Goal: Transaction & Acquisition: Purchase product/service

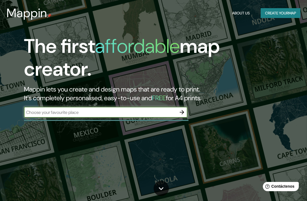
click at [181, 112] on icon "button" at bounding box center [181, 112] width 7 height 7
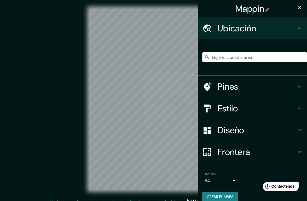
click at [246, 56] on input "Elige tu ciudad o área" at bounding box center [254, 57] width 104 height 10
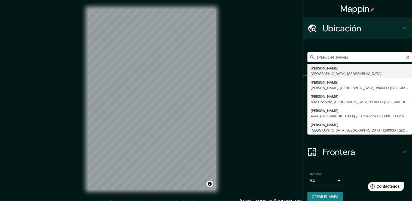
type input "[PERSON_NAME], [GEOGRAPHIC_DATA], [GEOGRAPHIC_DATA]"
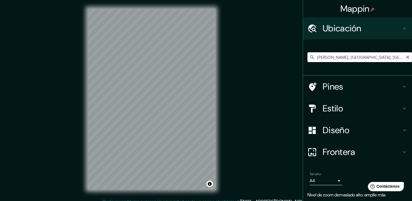
click at [310, 58] on input "[PERSON_NAME], [GEOGRAPHIC_DATA], [GEOGRAPHIC_DATA]" at bounding box center [359, 57] width 104 height 10
click at [310, 131] on h4 "Diseño" at bounding box center [361, 130] width 78 height 11
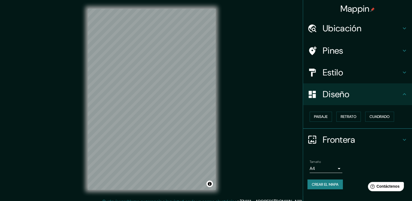
click at [310, 72] on h4 "Estilo" at bounding box center [361, 72] width 78 height 11
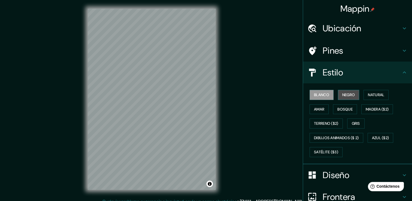
click at [310, 91] on font "Negro" at bounding box center [348, 94] width 13 height 7
click at [310, 93] on font "Blanco" at bounding box center [321, 94] width 15 height 7
click at [310, 95] on font "Natural" at bounding box center [376, 94] width 16 height 7
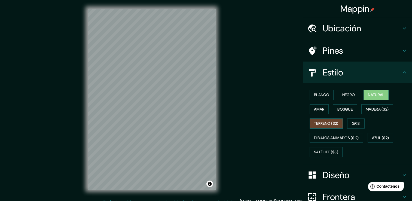
click at [310, 125] on font "Terreno ($2)" at bounding box center [326, 123] width 24 height 7
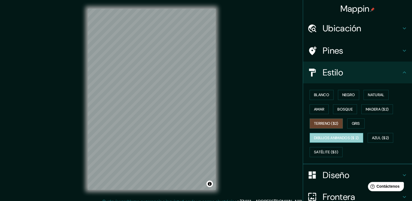
click at [310, 137] on font "Dibujos animados ($ 2)" at bounding box center [336, 137] width 45 height 7
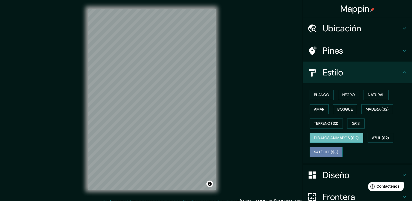
click at [310, 151] on font "Satélite ($3)" at bounding box center [326, 152] width 24 height 7
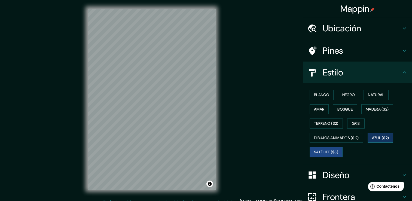
click at [310, 140] on font "Azul ($2)" at bounding box center [380, 137] width 17 height 7
click at [310, 94] on font "Blanco" at bounding box center [321, 94] width 15 height 7
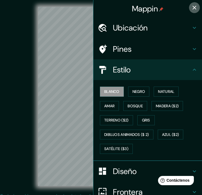
click at [193, 4] on button "button" at bounding box center [194, 7] width 11 height 11
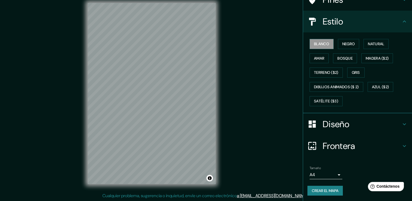
scroll to position [6, 0]
click at [310, 190] on font "Crear el mapa" at bounding box center [325, 190] width 27 height 7
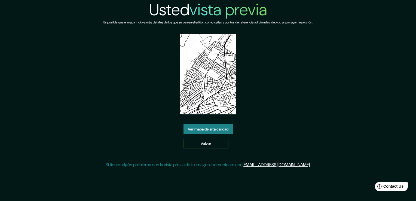
click at [206, 132] on link "Ver mapa de alta calidad" at bounding box center [207, 129] width 49 height 10
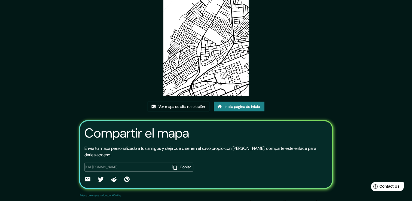
scroll to position [56, 0]
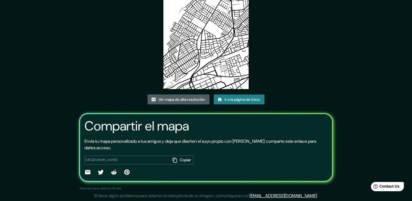
click at [183, 99] on font "Ver mapa de alta resolución" at bounding box center [181, 99] width 47 height 7
